Goal: Task Accomplishment & Management: Manage account settings

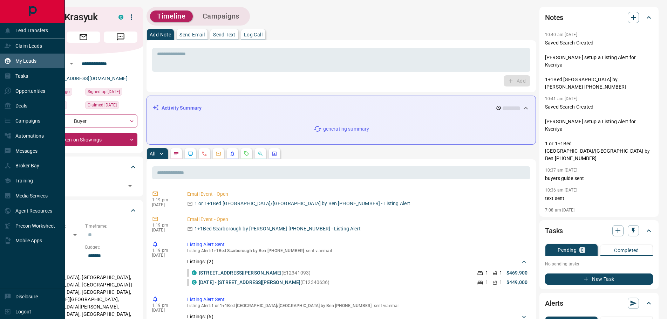
click at [27, 57] on div "My Leads" at bounding box center [20, 61] width 32 height 12
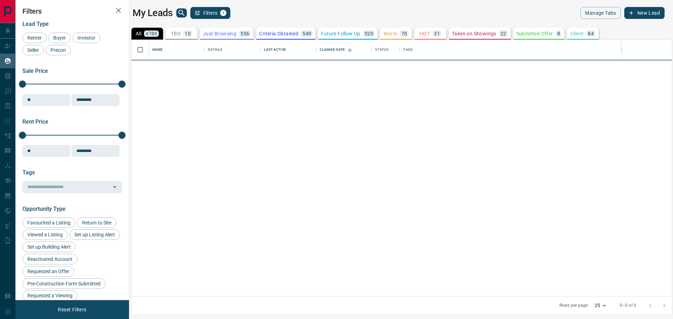
scroll to position [251, 534]
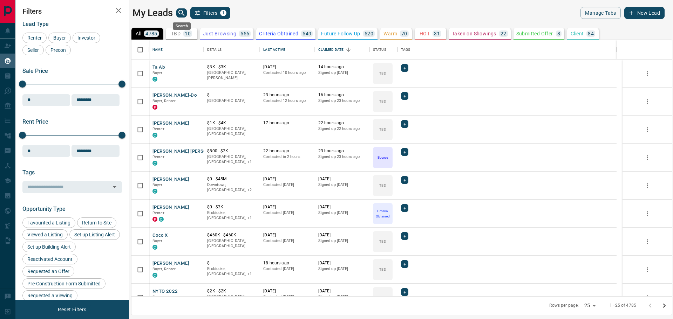
click at [181, 10] on icon "search button" at bounding box center [181, 13] width 6 height 6
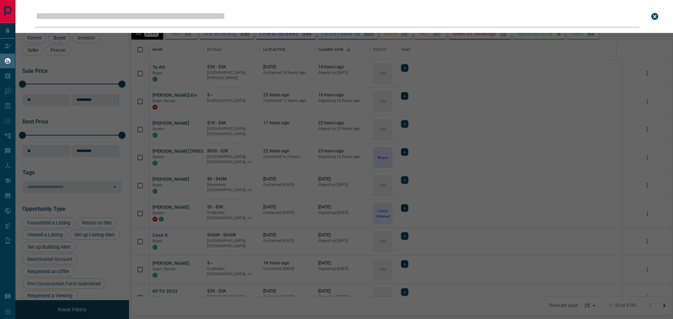
click at [164, 14] on input "Leads Search Bar" at bounding box center [337, 17] width 604 height 22
type input "**********"
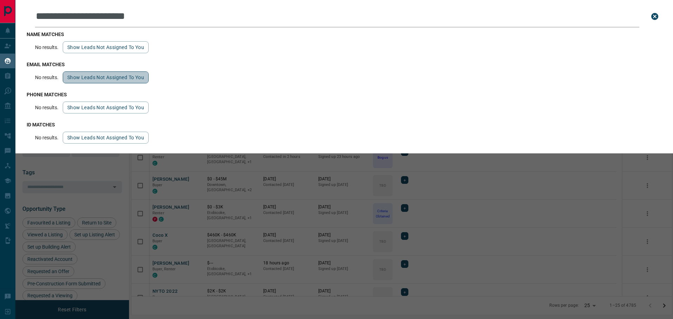
click at [99, 76] on button "Show leads not assigned to you" at bounding box center [106, 77] width 86 height 12
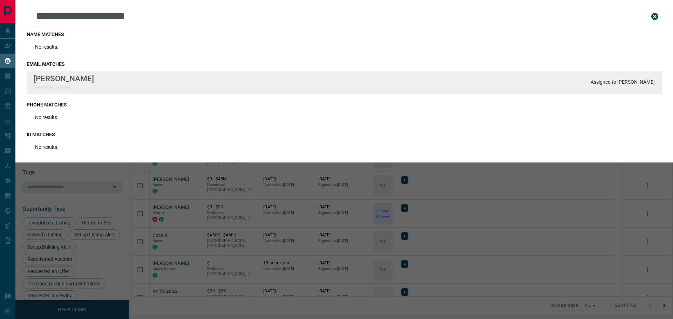
drag, startPoint x: 655, startPoint y: 83, endPoint x: 620, endPoint y: 82, distance: 34.3
click at [620, 82] on div "Irina Krasiuk irina.krasyxx@x Assigned to Dena Eisenstein" at bounding box center [344, 82] width 635 height 22
copy p "Dena Eisenstein"
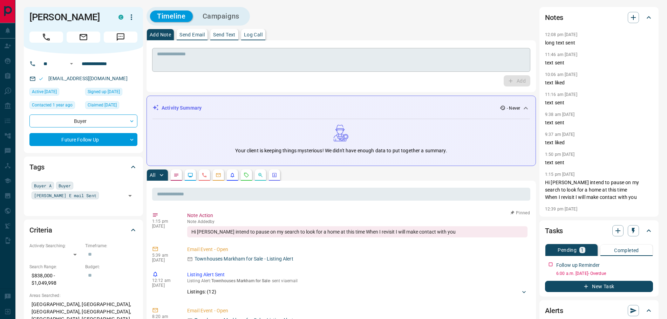
click at [176, 56] on textarea at bounding box center [341, 60] width 368 height 18
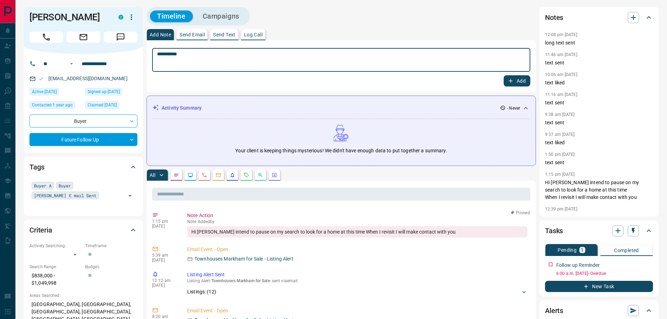
type textarea "**********"
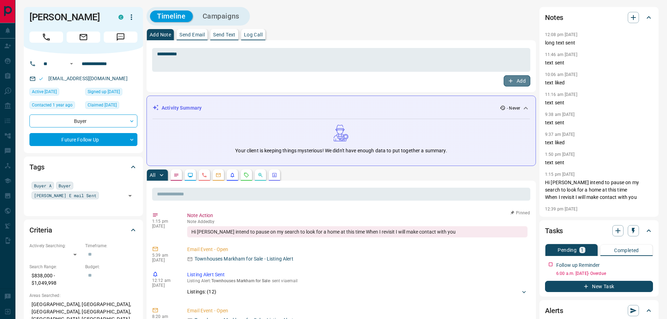
click at [516, 79] on button "Add" at bounding box center [517, 80] width 27 height 11
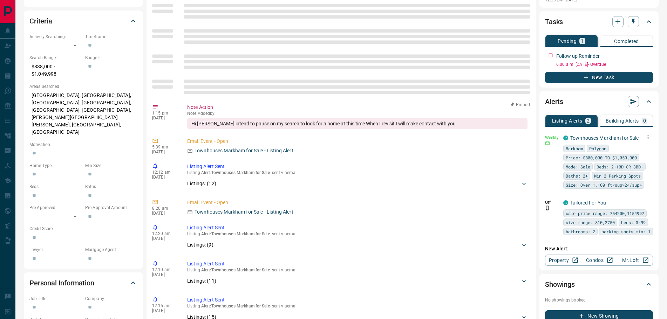
scroll to position [140, 0]
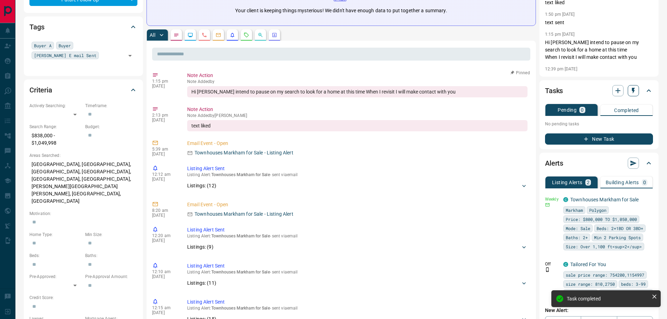
click at [634, 92] on icon "button" at bounding box center [633, 90] width 7 height 7
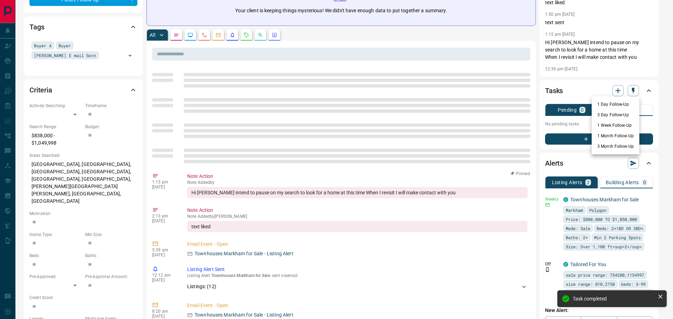
click at [606, 143] on li "3 Month Follow-Up" at bounding box center [616, 146] width 48 height 11
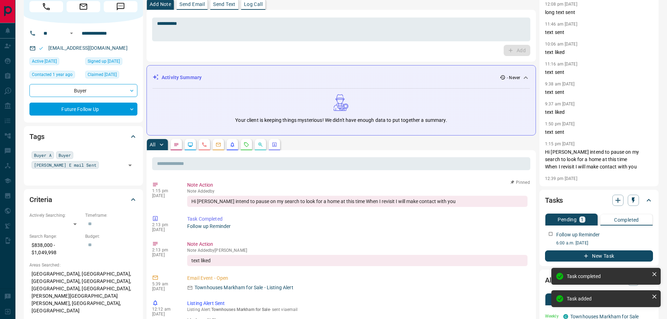
scroll to position [0, 0]
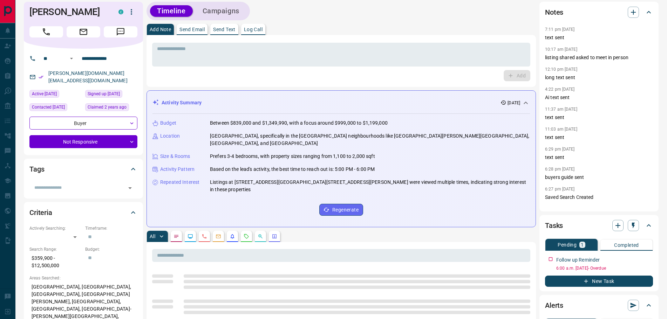
scroll to position [105, 0]
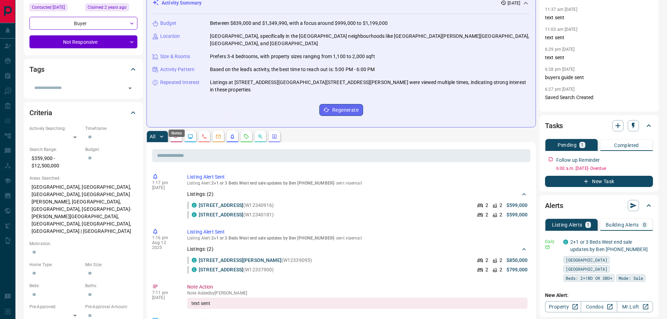
click at [175, 135] on icon "Notes" at bounding box center [176, 136] width 4 height 3
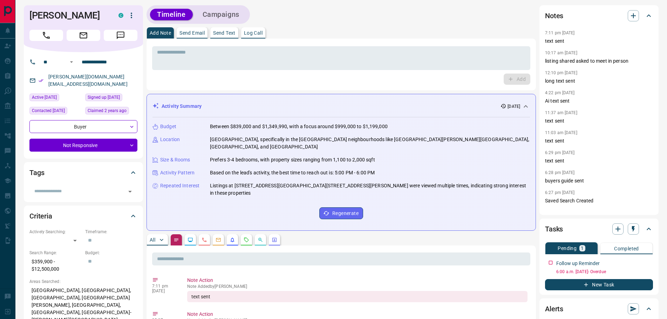
scroll to position [0, 0]
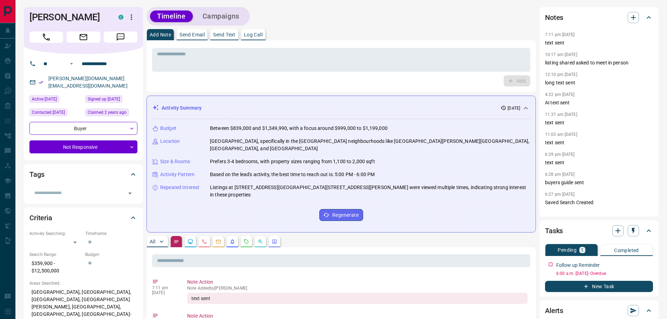
click at [258, 35] on p "Log Call" at bounding box center [253, 34] width 19 height 5
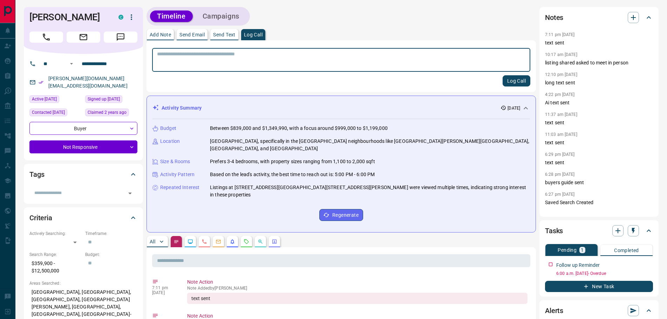
click at [516, 81] on button "Log Call" at bounding box center [517, 80] width 28 height 11
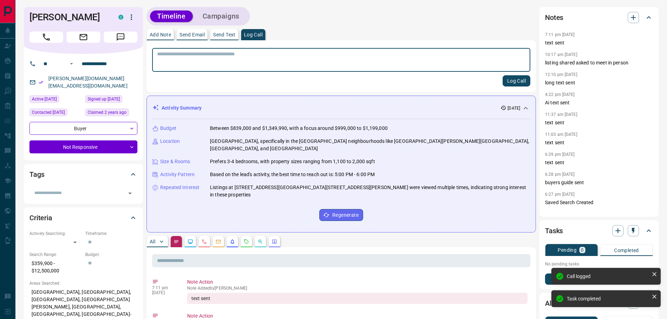
click at [157, 31] on button "Add Note" at bounding box center [160, 34] width 27 height 11
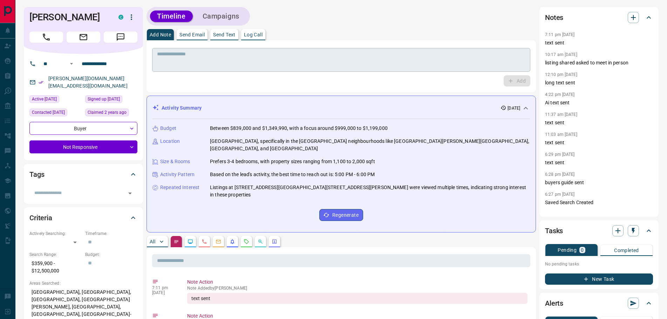
click at [217, 55] on textarea at bounding box center [341, 60] width 368 height 18
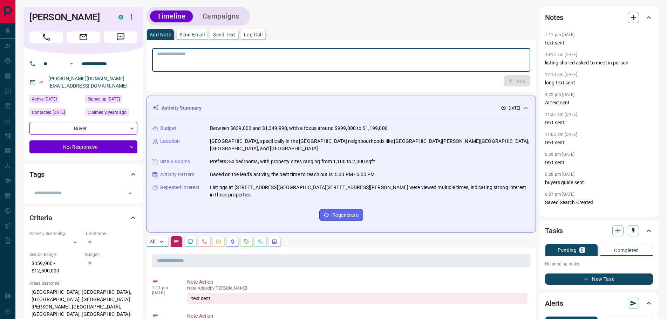
click at [262, 36] on p "Log Call" at bounding box center [253, 34] width 19 height 5
drag, startPoint x: 514, startPoint y: 78, endPoint x: 485, endPoint y: 78, distance: 28.7
click at [513, 78] on button "Log Call" at bounding box center [517, 80] width 28 height 11
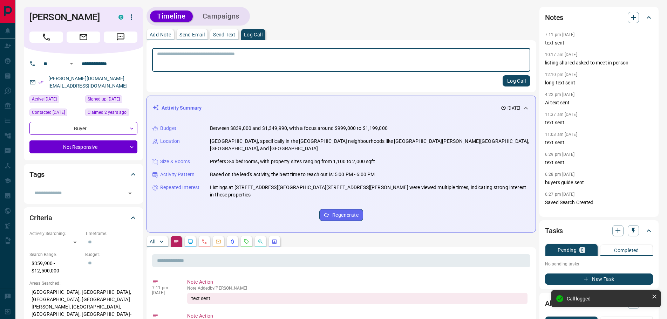
click at [155, 32] on p "Add Note" at bounding box center [160, 34] width 21 height 5
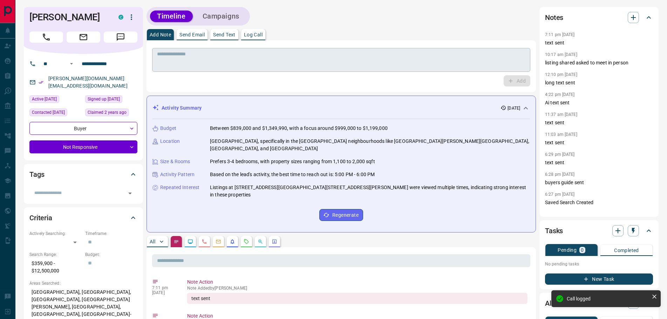
click at [194, 64] on textarea at bounding box center [341, 60] width 368 height 18
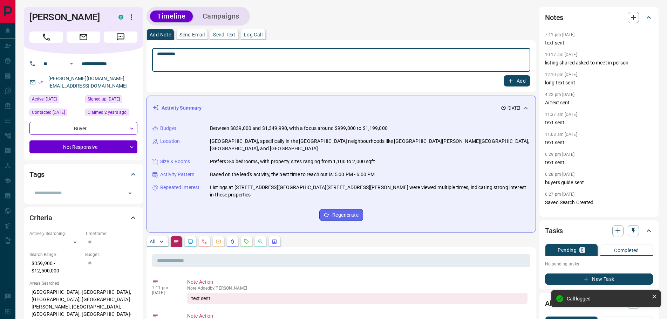
type textarea "*********"
click at [510, 81] on icon "button" at bounding box center [511, 81] width 4 height 4
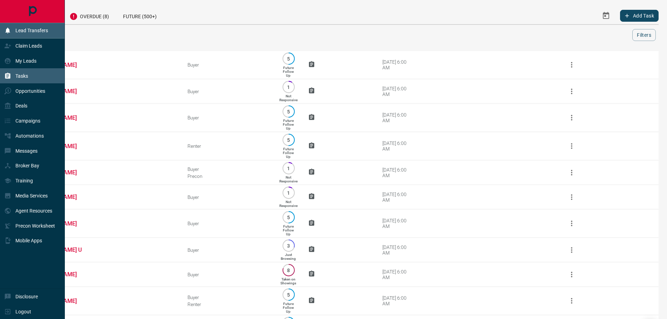
scroll to position [214, 0]
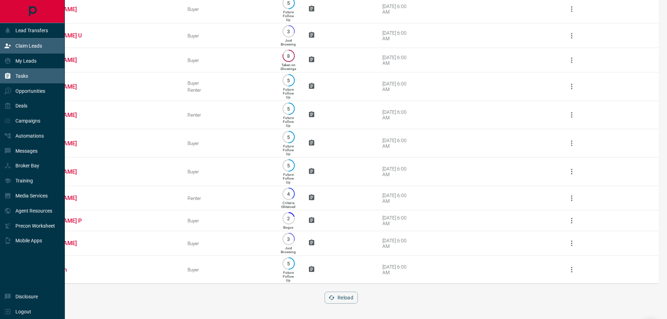
click at [26, 48] on p "Claim Leads" at bounding box center [28, 46] width 27 height 6
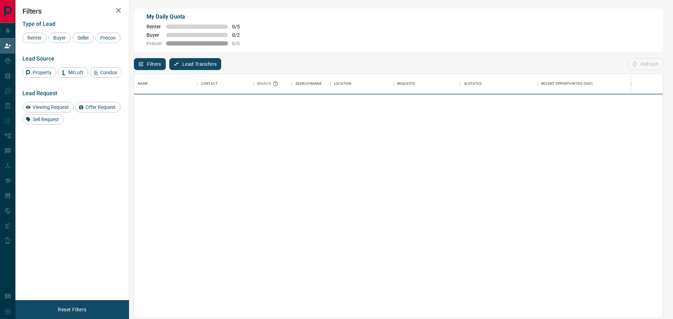
scroll to position [238, 523]
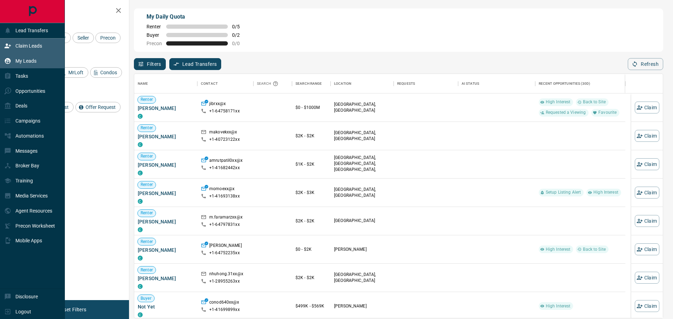
click at [24, 60] on p "My Leads" at bounding box center [25, 61] width 21 height 6
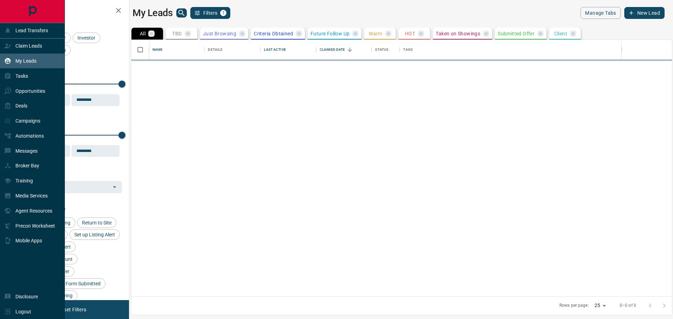
scroll to position [251, 534]
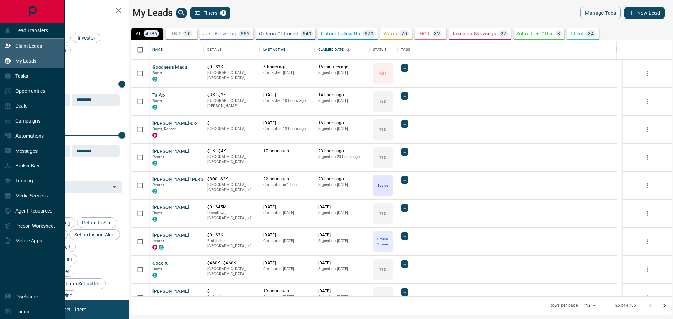
click at [22, 46] on p "Claim Leads" at bounding box center [28, 46] width 27 height 6
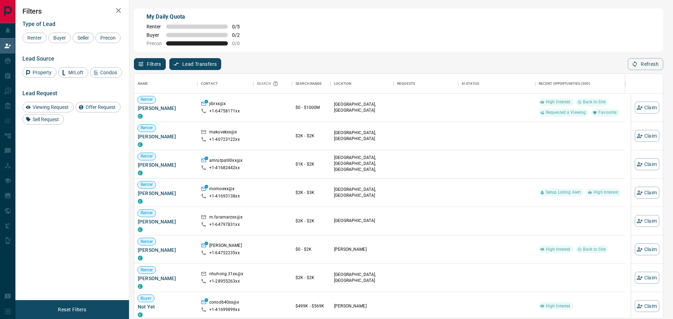
scroll to position [238, 523]
click at [144, 61] on icon "button" at bounding box center [141, 64] width 6 height 6
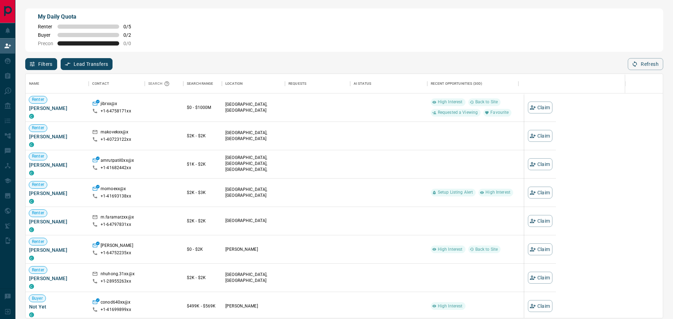
scroll to position [238, 631]
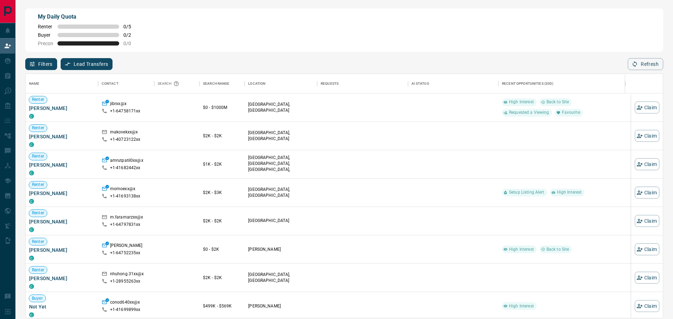
click at [39, 62] on button "Filters" at bounding box center [41, 64] width 32 height 12
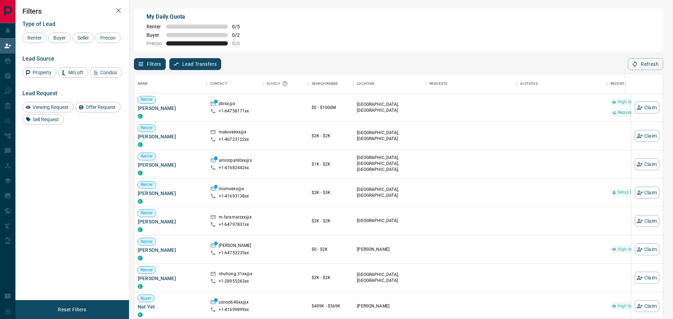
scroll to position [238, 523]
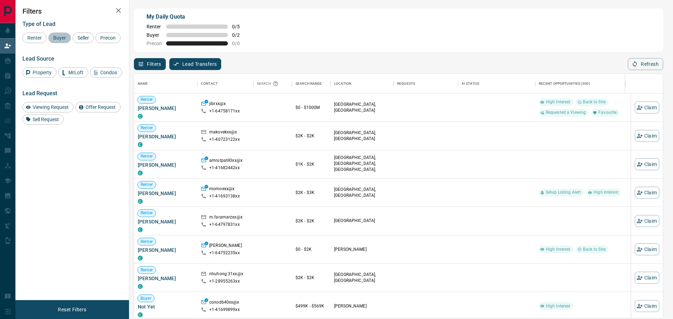
click at [54, 39] on span "Buyer" at bounding box center [60, 38] width 18 height 6
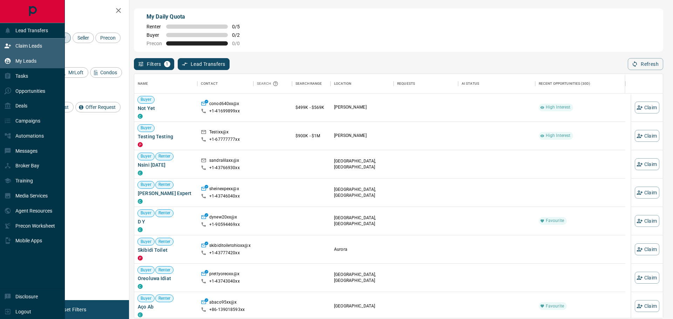
click at [32, 59] on p "My Leads" at bounding box center [25, 61] width 21 height 6
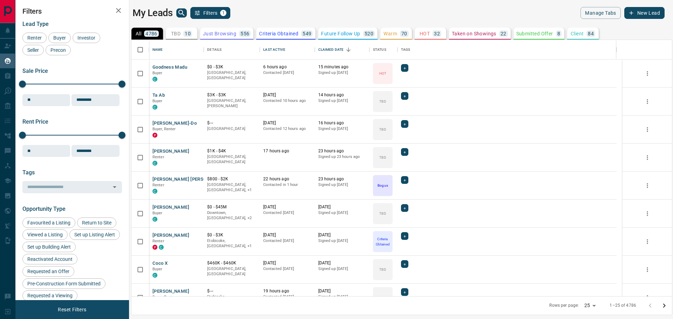
scroll to position [251, 534]
click at [180, 13] on icon "search button" at bounding box center [181, 13] width 8 height 8
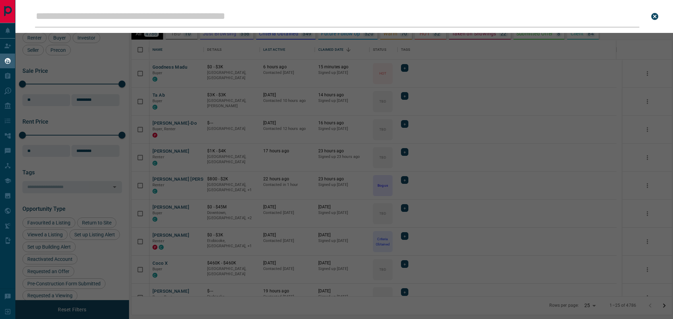
click at [175, 19] on input "Leads Search Bar" at bounding box center [337, 17] width 604 height 22
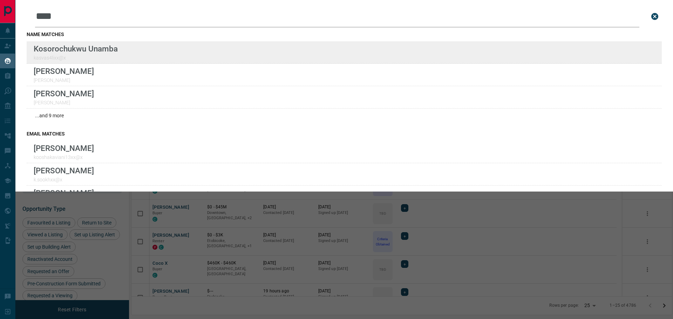
type input "****"
